Goal: Information Seeking & Learning: Learn about a topic

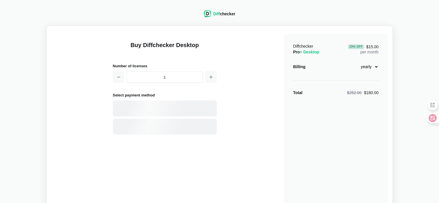
select select "desktop-yearly-180"
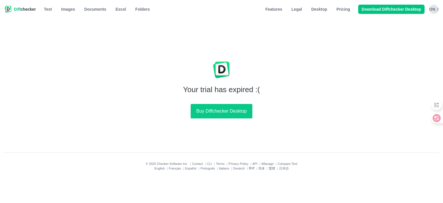
click at [403, 136] on div "Your trial has expired :( Buy Diffchecker Desktop" at bounding box center [221, 88] width 443 height 102
click at [260, 136] on div "Your trial has expired :( Buy Diffchecker Desktop" at bounding box center [221, 88] width 443 height 102
click at [225, 112] on button "Buy Diffchecker Desktop" at bounding box center [221, 111] width 61 height 14
select select "desktop-yearly-180"
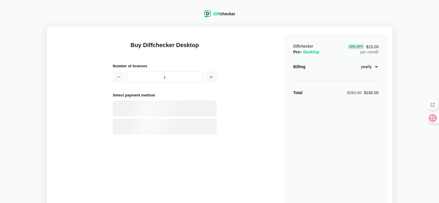
drag, startPoint x: 248, startPoint y: 96, endPoint x: 214, endPoint y: 34, distance: 70.8
click at [247, 96] on div "Buy Diffchecker Desktop Number of licenses 1 Select payment method Visa MasterC…" at bounding box center [219, 136] width 336 height 211
click at [207, 17] on img at bounding box center [207, 13] width 7 height 7
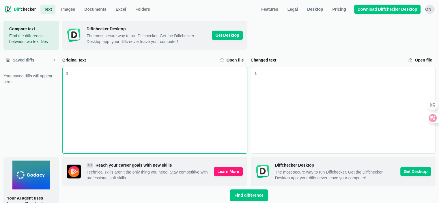
click at [125, 105] on div "Original text input" at bounding box center [157, 110] width 179 height 86
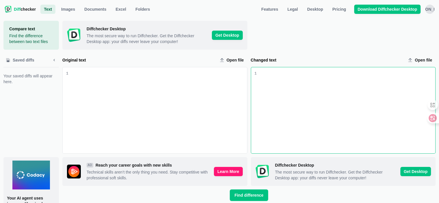
click at [297, 85] on div "Changed text input" at bounding box center [345, 110] width 179 height 86
click at [232, 90] on div "Original text input" at bounding box center [157, 110] width 179 height 86
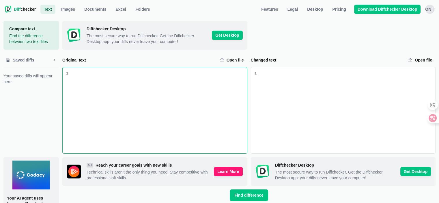
click at [287, 89] on div "Changed text input" at bounding box center [345, 110] width 179 height 86
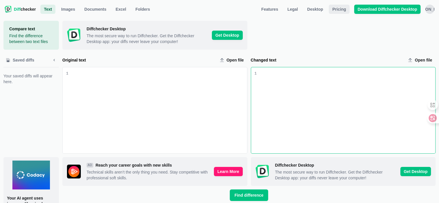
click at [339, 12] on span "Pricing" at bounding box center [339, 9] width 16 height 6
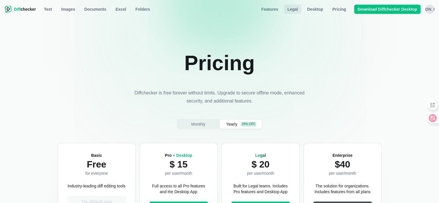
click at [299, 10] on span "Legal" at bounding box center [292, 9] width 13 height 6
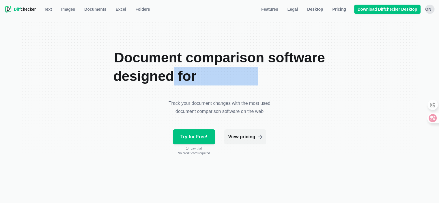
drag, startPoint x: 168, startPoint y: 80, endPoint x: 256, endPoint y: 77, distance: 88.6
click at [256, 77] on h1 "Document comparison software designed for legal professionals" at bounding box center [219, 66] width 226 height 37
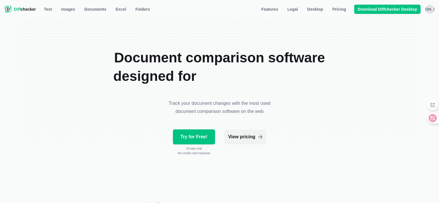
click at [332, 87] on section "Document comparison software designed for legal professionals Track your docume…" at bounding box center [219, 125] width 397 height 209
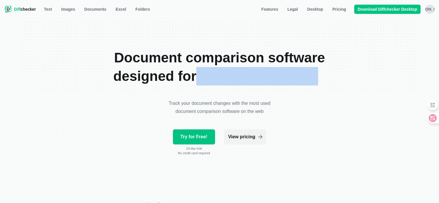
drag, startPoint x: 314, startPoint y: 79, endPoint x: 206, endPoint y: 79, distance: 107.9
click at [190, 79] on h1 "Document comparison software designed for legal professionals" at bounding box center [219, 66] width 226 height 37
drag, startPoint x: 306, startPoint y: 95, endPoint x: 293, endPoint y: 95, distance: 13.6
click at [306, 95] on section "Document comparison software designed for legal professionals Track your docume…" at bounding box center [219, 125] width 397 height 209
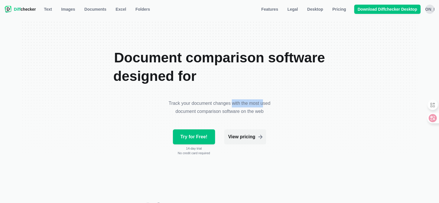
drag, startPoint x: 263, startPoint y: 103, endPoint x: 221, endPoint y: 106, distance: 42.5
click at [225, 106] on p "Track your document changes with the most used document comparison software on …" at bounding box center [219, 107] width 105 height 16
click at [288, 108] on section "Document comparison software designed for legal professionals Track your docume…" at bounding box center [219, 125] width 397 height 209
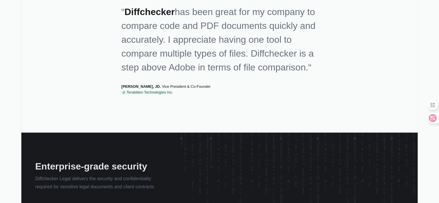
scroll to position [462, 0]
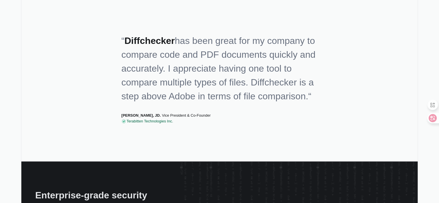
drag, startPoint x: 219, startPoint y: 107, endPoint x: 126, endPoint y: 62, distance: 104.0
click at [112, 57] on section "“ Diffchecker has been great for my company to compare code and PDF documents q…" at bounding box center [219, 75] width 397 height 174
click at [254, 112] on p "“ Diffchecker has been great for my company to compare code and PDF documents q…" at bounding box center [219, 69] width 196 height 88
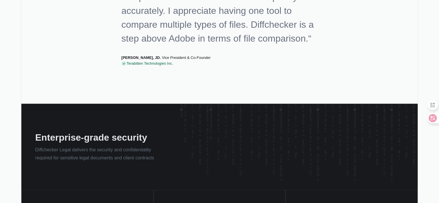
scroll to position [548, 0]
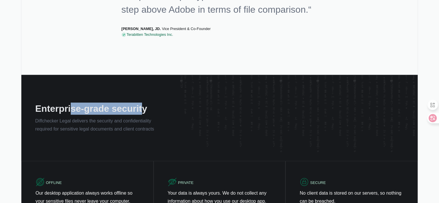
drag, startPoint x: 103, startPoint y: 125, endPoint x: 164, endPoint y: 131, distance: 61.7
click at [163, 130] on div "Enterprise-grade security Diffchecker Legal delivers the security and confident…" at bounding box center [100, 118] width 158 height 86
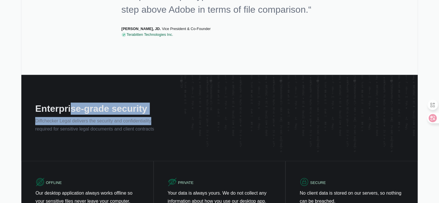
drag, startPoint x: 200, startPoint y: 137, endPoint x: 190, endPoint y: 138, distance: 11.1
click at [201, 137] on img at bounding box center [299, 113] width 238 height 77
click at [185, 151] on img at bounding box center [299, 113] width 238 height 77
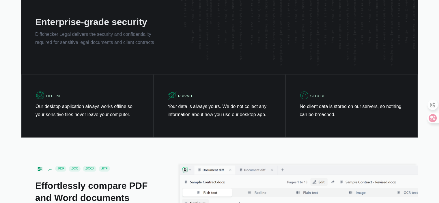
click at [235, 137] on div "PRIVATE Your data is always yours. We do not collect any information about how …" at bounding box center [219, 105] width 132 height 63
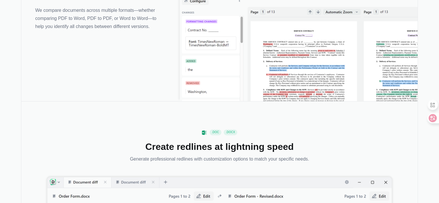
scroll to position [865, 0]
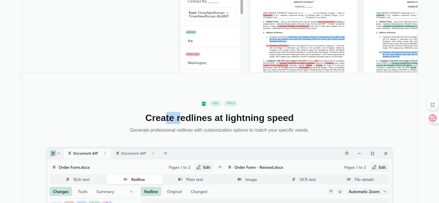
drag, startPoint x: 167, startPoint y: 132, endPoint x: 220, endPoint y: 132, distance: 52.5
click at [186, 124] on h2 "Create redlines at lightning speed" at bounding box center [219, 118] width 179 height 12
click at [233, 124] on h2 "Create redlines at lightning speed" at bounding box center [219, 118] width 179 height 12
drag, startPoint x: 221, startPoint y: 132, endPoint x: 181, endPoint y: 132, distance: 39.8
click at [180, 124] on h2 "Create redlines at lightning speed" at bounding box center [219, 118] width 179 height 12
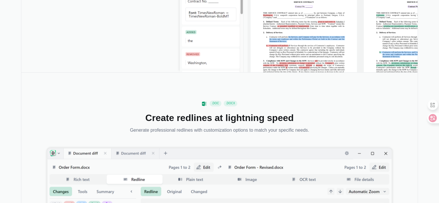
click at [242, 124] on h2 "Create redlines at lightning speed" at bounding box center [219, 118] width 179 height 12
click at [191, 124] on h2 "Create redlines at lightning speed" at bounding box center [219, 118] width 179 height 12
click at [263, 124] on h2 "Create redlines at lightning speed" at bounding box center [219, 118] width 179 height 12
drag, startPoint x: 265, startPoint y: 131, endPoint x: 201, endPoint y: 129, distance: 64.1
click at [201, 124] on h2 "Create redlines at lightning speed" at bounding box center [219, 118] width 179 height 12
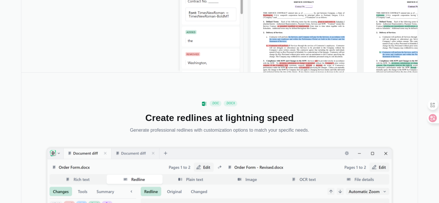
click at [285, 124] on h2 "Create redlines at lightning speed" at bounding box center [219, 118] width 179 height 12
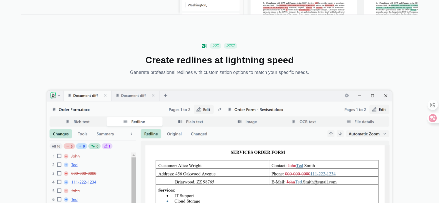
scroll to position [981, 0]
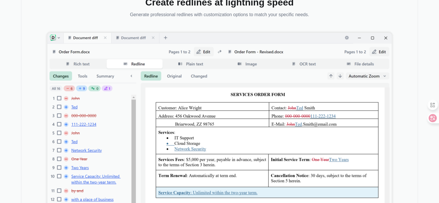
click at [251, 130] on img at bounding box center [219, 136] width 344 height 207
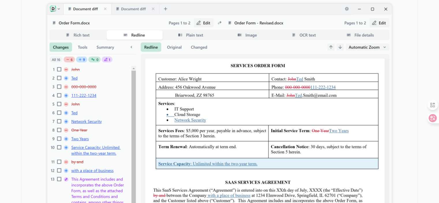
scroll to position [1125, 0]
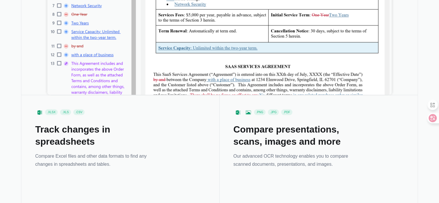
drag, startPoint x: 101, startPoint y: 149, endPoint x: 38, endPoint y: 146, distance: 63.8
click at [39, 147] on h2 "Track changes in spreadsheets" at bounding box center [127, 135] width 184 height 24
click at [159, 147] on h2 "Track changes in spreadsheets" at bounding box center [127, 135] width 184 height 24
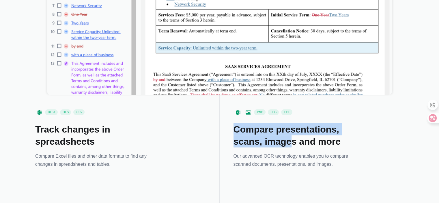
drag, startPoint x: 288, startPoint y: 151, endPoint x: 227, endPoint y: 141, distance: 61.6
click at [288, 143] on h2 "Compare presentations, scans, images and more" at bounding box center [325, 135] width 184 height 24
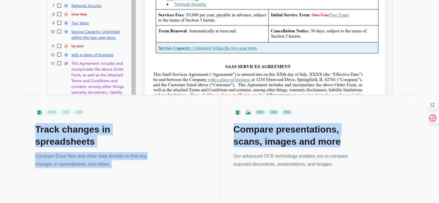
drag, startPoint x: 339, startPoint y: 155, endPoint x: 209, endPoint y: 138, distance: 131.1
click at [337, 147] on h2 "Compare presentations, scans, images and more" at bounding box center [325, 135] width 184 height 24
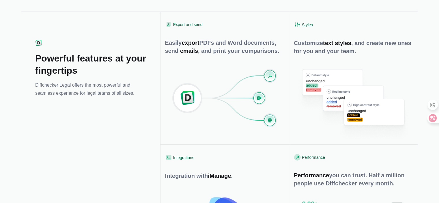
scroll to position [1904, 0]
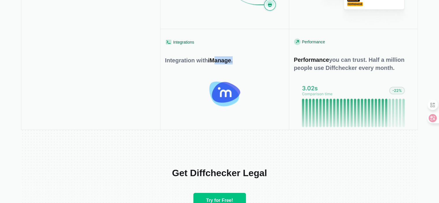
drag, startPoint x: 237, startPoint y: 73, endPoint x: 281, endPoint y: 79, distance: 45.1
click at [265, 64] on div "Integration with iManage ." at bounding box center [224, 60] width 119 height 8
click at [309, 72] on div "Performance you can trust. Half a million people use Diffchecker every month." at bounding box center [353, 64] width 119 height 16
drag, startPoint x: 301, startPoint y: 76, endPoint x: 344, endPoint y: 79, distance: 43.7
click at [295, 72] on div "Performance you can trust. Half a million people use Diffchecker every month." at bounding box center [353, 64] width 119 height 16
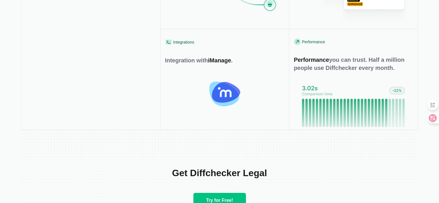
click at [352, 72] on div "Performance you can trust. Half a million people use Diffchecker every month." at bounding box center [353, 64] width 119 height 16
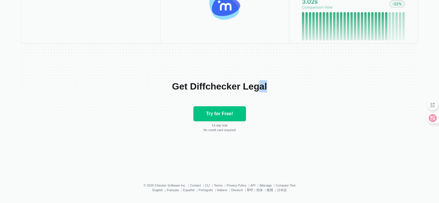
drag, startPoint x: 244, startPoint y: 99, endPoint x: 275, endPoint y: 101, distance: 31.2
click at [203, 92] on h1 "Get Diffchecker Legal" at bounding box center [219, 86] width 397 height 12
click at [304, 106] on section "Get Diffchecker Legal Try for Free! 14 -day trial No credit card required" at bounding box center [219, 105] width 397 height 125
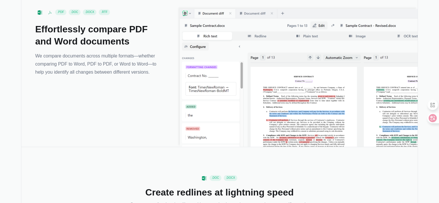
scroll to position [589, 0]
